Goal: Transaction & Acquisition: Download file/media

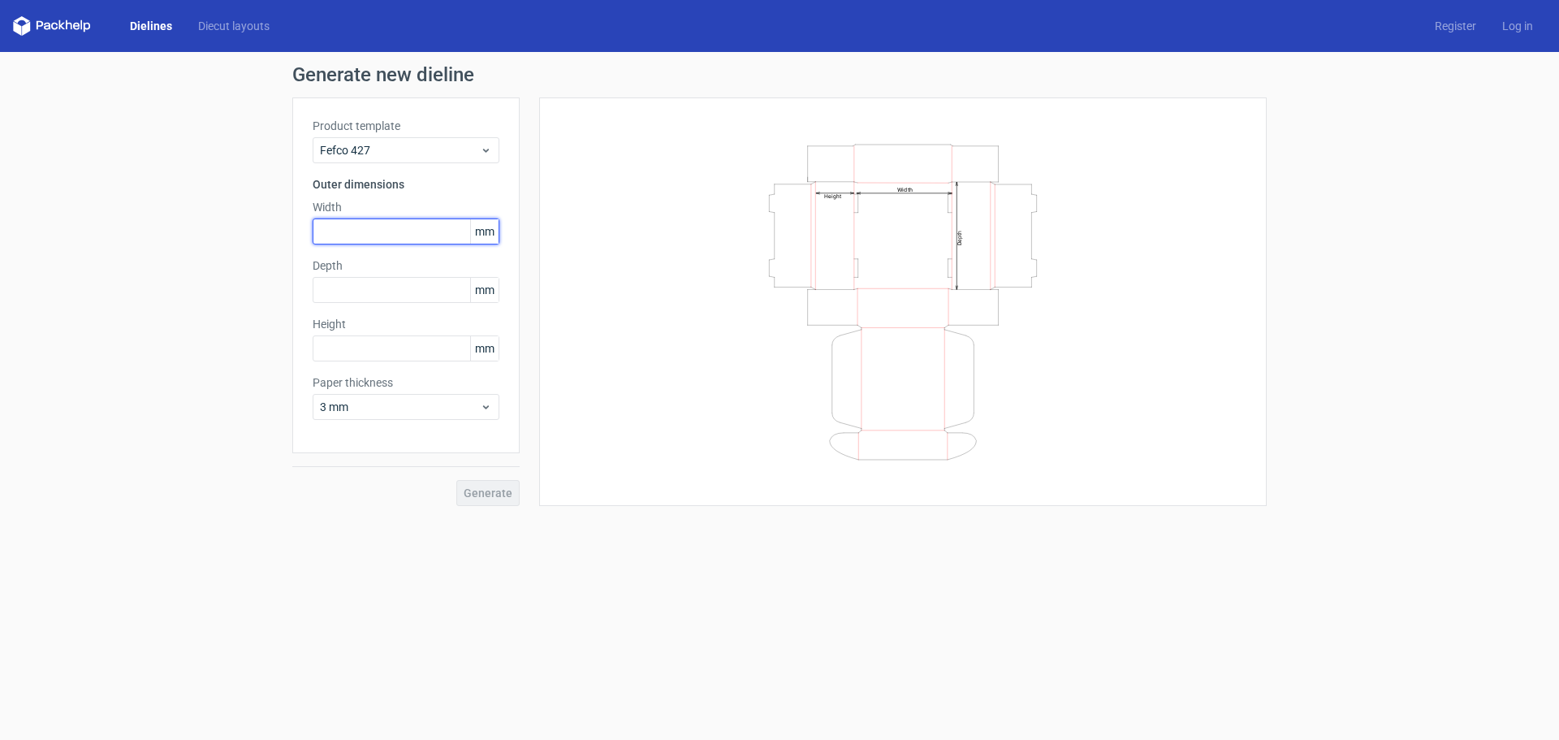
click at [383, 235] on input "text" at bounding box center [406, 231] width 187 height 26
type input "7"
type input "170"
type input "150"
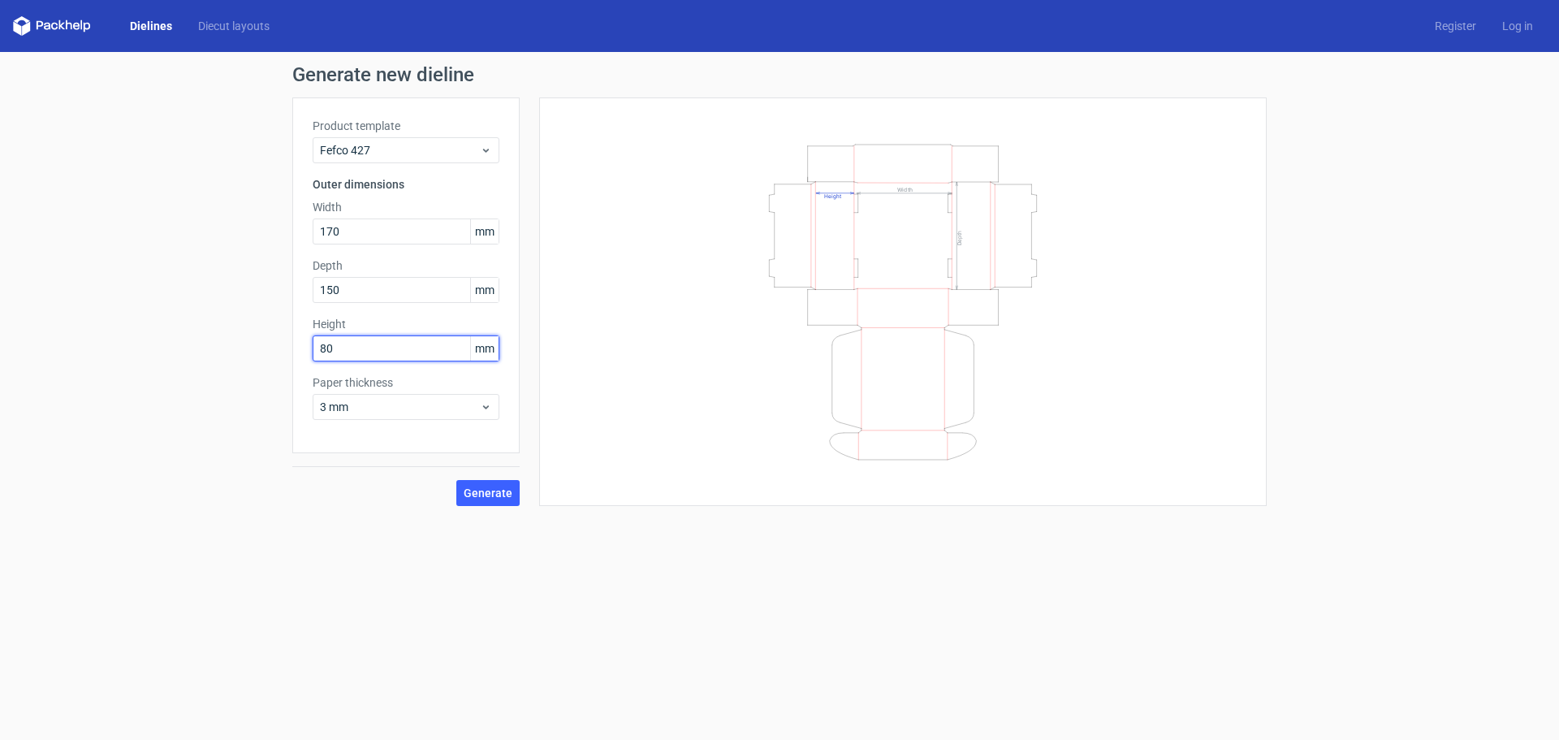
type input "80"
click at [367, 408] on span "3 mm" at bounding box center [400, 407] width 160 height 16
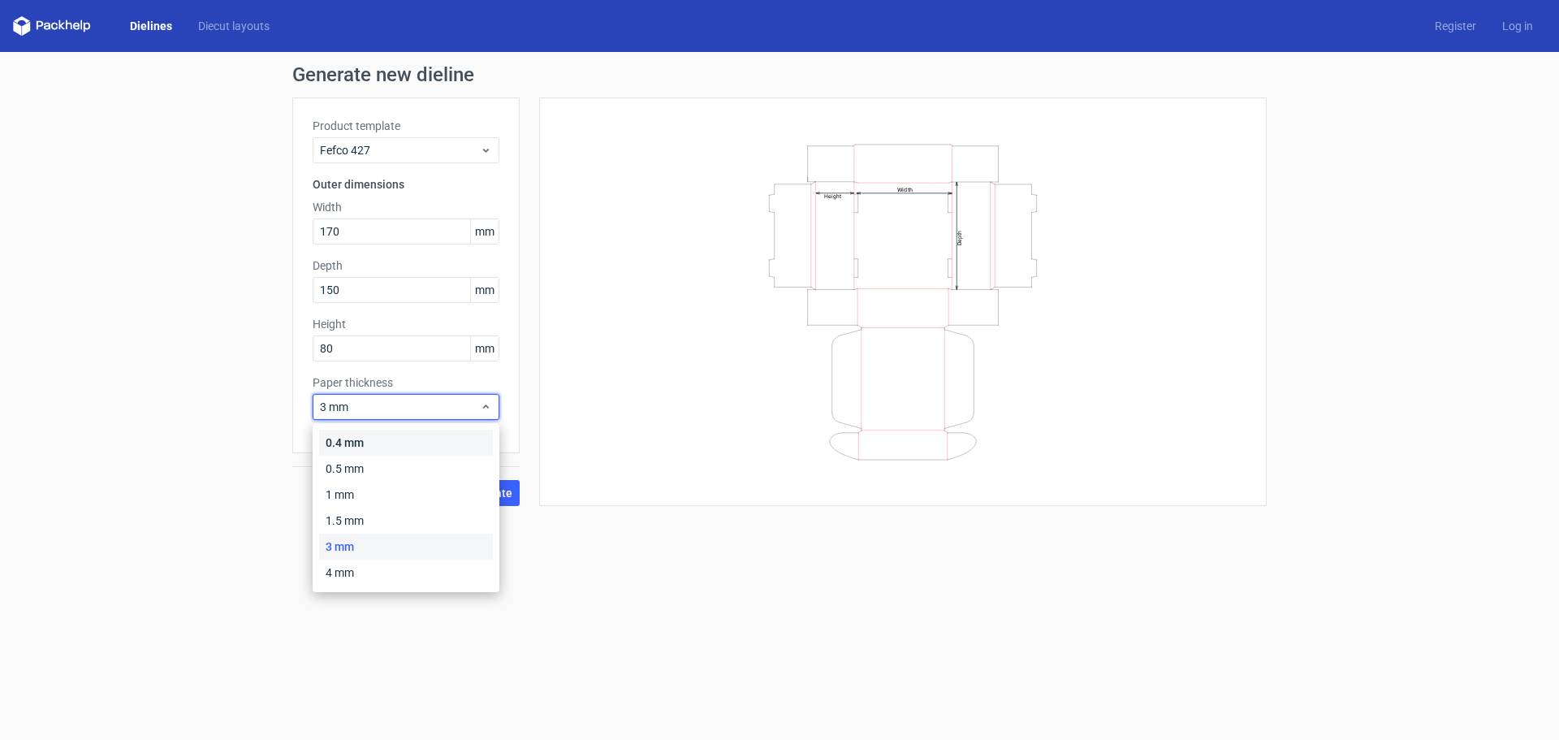
click at [367, 433] on div "0.4 mm" at bounding box center [406, 443] width 174 height 26
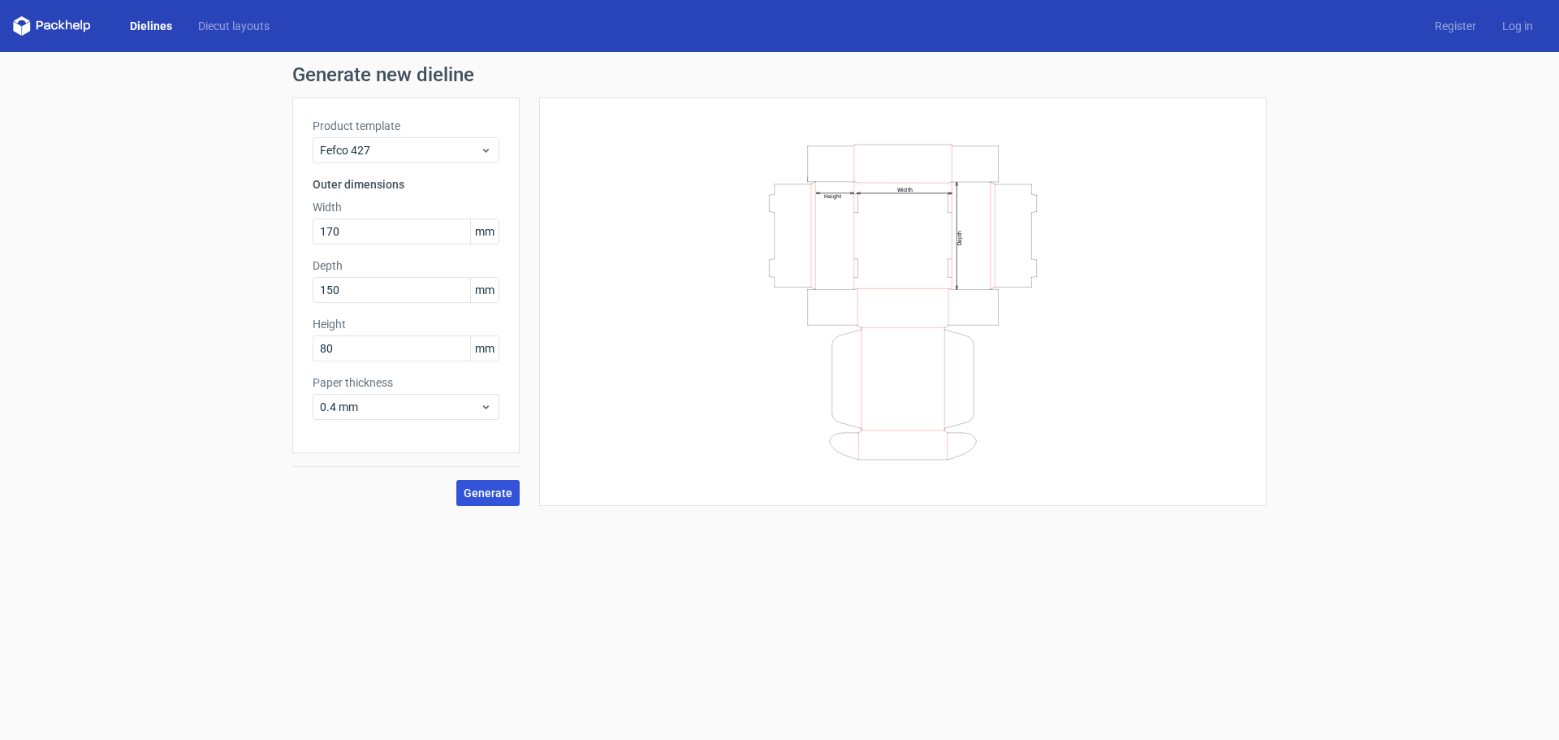
click at [478, 498] on span "Generate" at bounding box center [488, 492] width 49 height 11
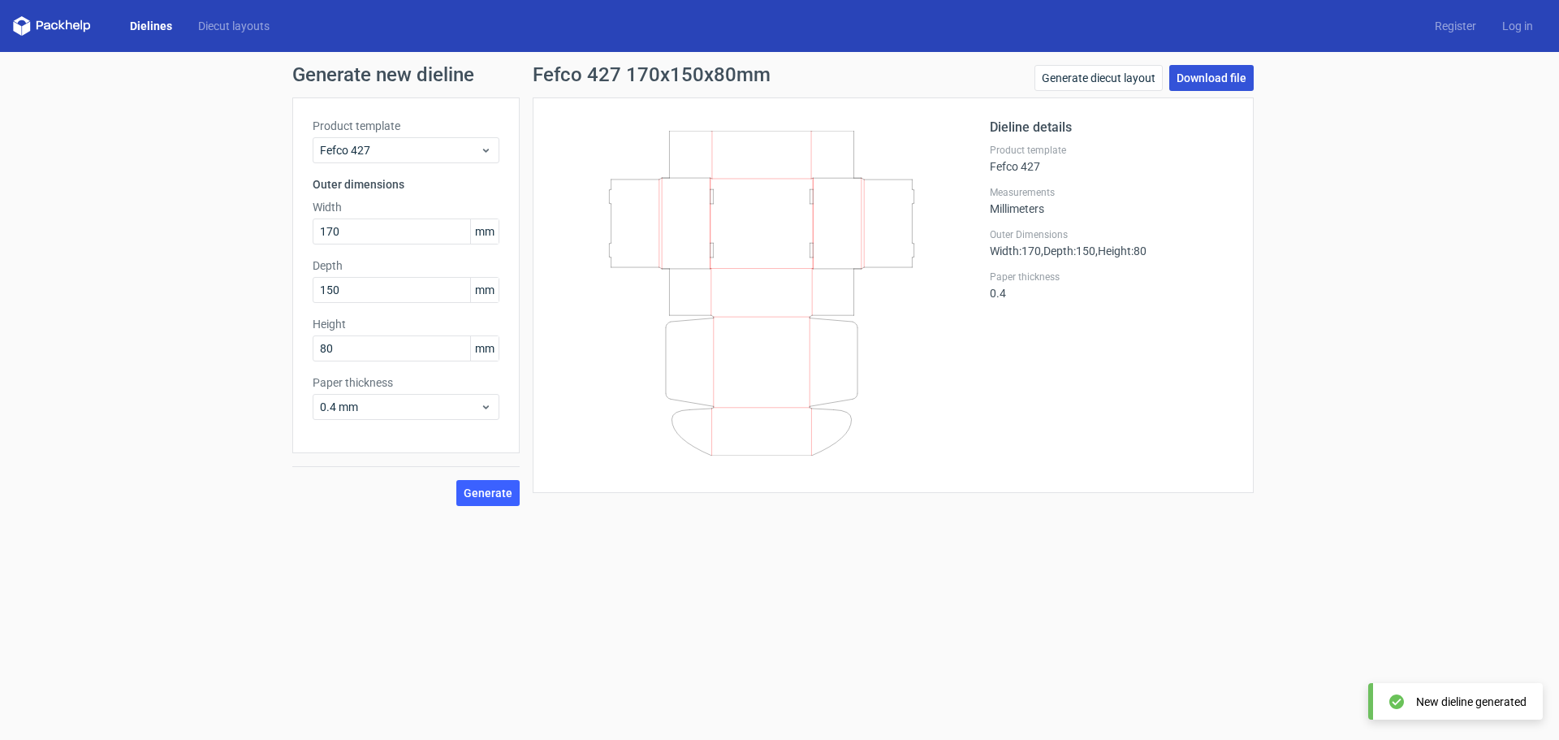
click at [1198, 87] on link "Download file" at bounding box center [1211, 78] width 84 height 26
